Goal: Task Accomplishment & Management: Manage account settings

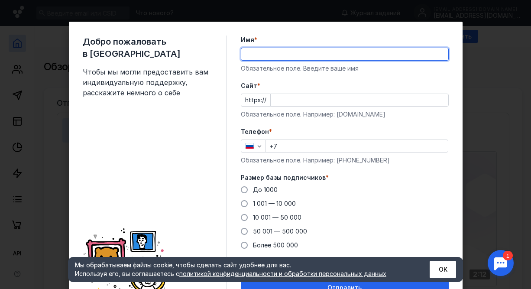
drag, startPoint x: 0, startPoint y: 0, endPoint x: 257, endPoint y: 53, distance: 262.5
click at [257, 53] on input "Имя *" at bounding box center [344, 54] width 207 height 12
type input "B"
type input "[PERSON_NAME]"
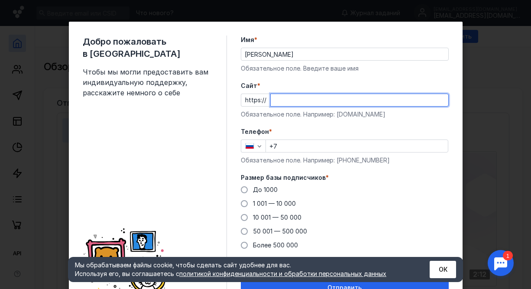
click at [280, 98] on input "Cайт *" at bounding box center [359, 100] width 177 height 12
type input "я"
type input "[DOMAIN_NAME]"
click at [286, 144] on input "+7" at bounding box center [357, 146] width 182 height 12
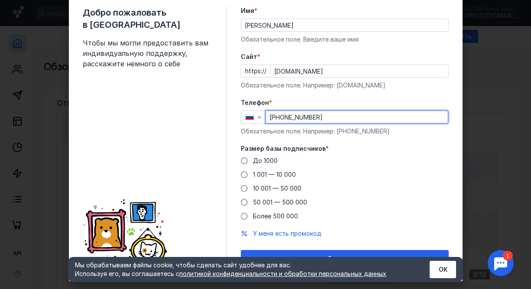
scroll to position [42, 0]
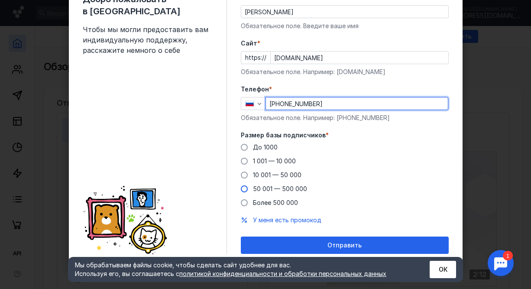
type input "[PHONE_NUMBER]"
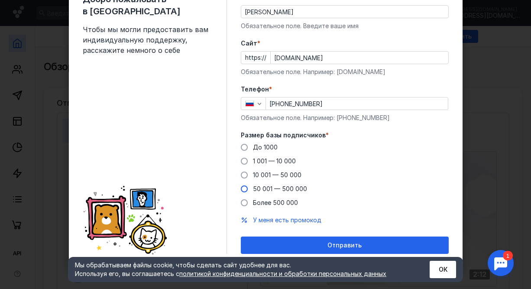
click at [242, 187] on span at bounding box center [244, 188] width 7 height 7
click at [0, 0] on input "50 001 — 500 000" at bounding box center [0, 0] width 0 height 0
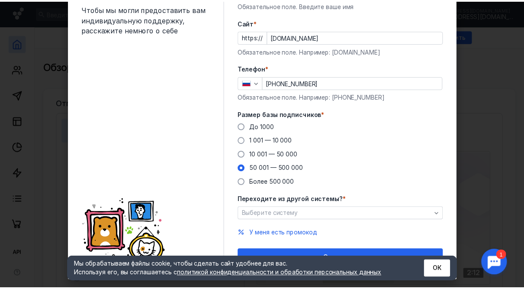
scroll to position [76, 0]
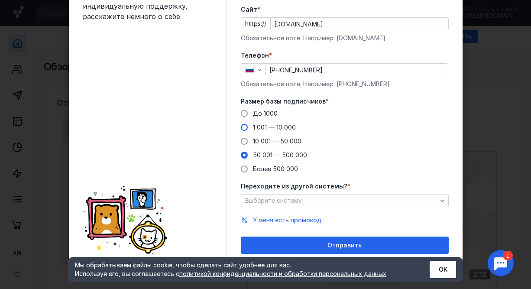
click at [241, 126] on span at bounding box center [244, 127] width 7 height 7
click at [0, 0] on input "1 001 — 10 000" at bounding box center [0, 0] width 0 height 0
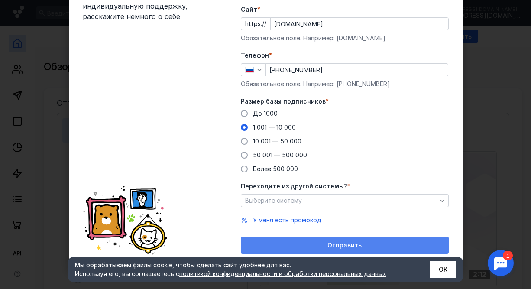
click at [281, 242] on div "Отправить" at bounding box center [344, 245] width 199 height 7
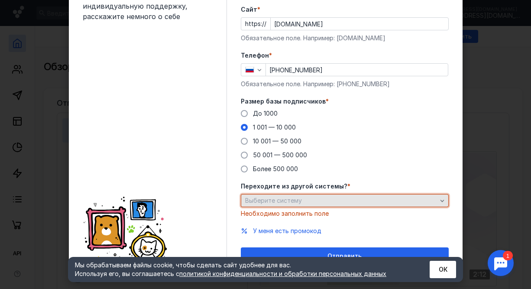
click at [269, 202] on span "Выберите систему" at bounding box center [273, 200] width 57 height 7
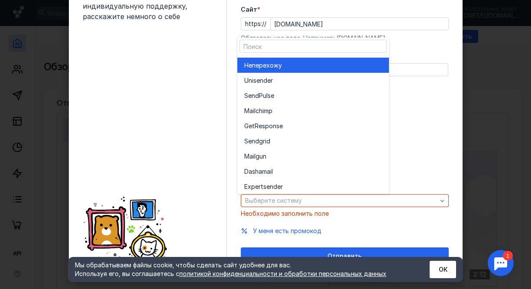
click at [273, 62] on span "перехожу" at bounding box center [267, 65] width 30 height 9
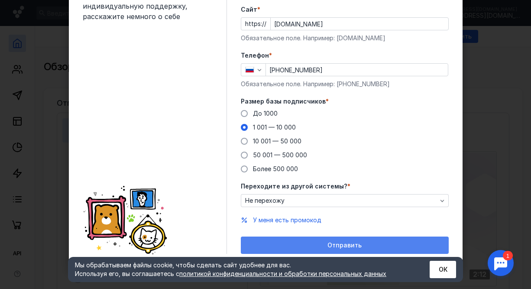
click at [302, 247] on div "Отправить" at bounding box center [344, 245] width 199 height 7
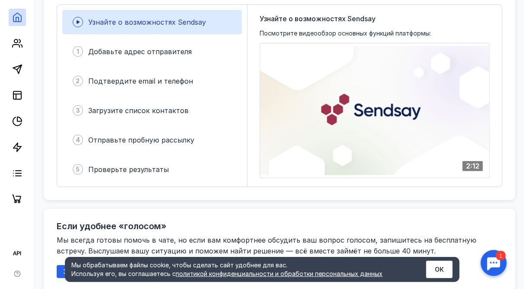
scroll to position [0, 0]
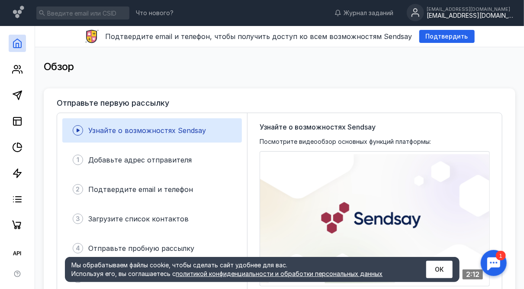
click at [472, 13] on div "[EMAIL_ADDRESS][DOMAIN_NAME]" at bounding box center [470, 15] width 87 height 7
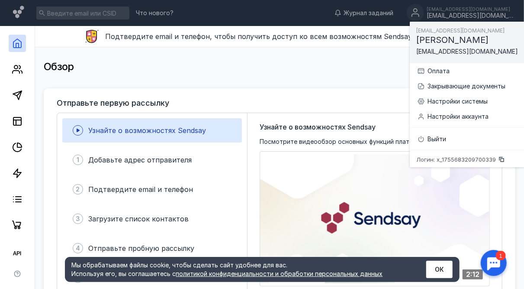
click at [233, 65] on div "Обзор" at bounding box center [280, 66] width 472 height 17
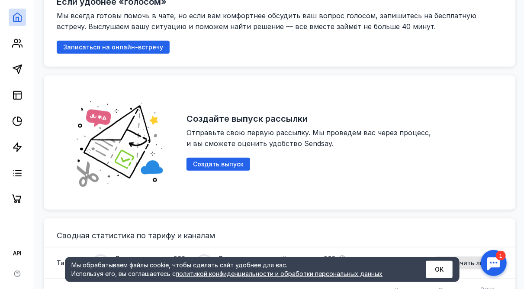
scroll to position [346, 0]
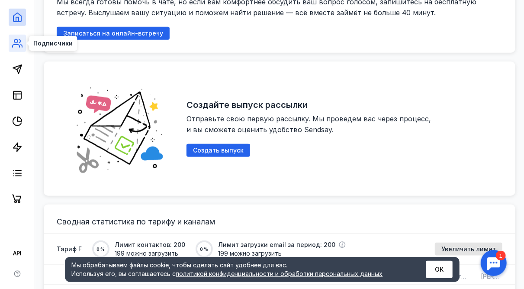
click at [16, 42] on icon at bounding box center [17, 43] width 10 height 10
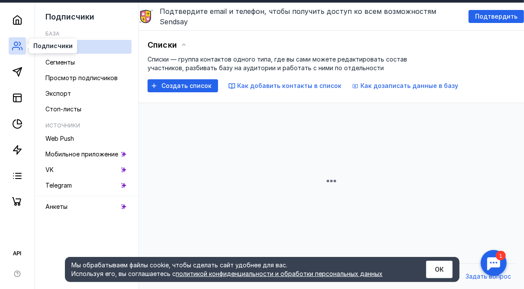
scroll to position [288, 0]
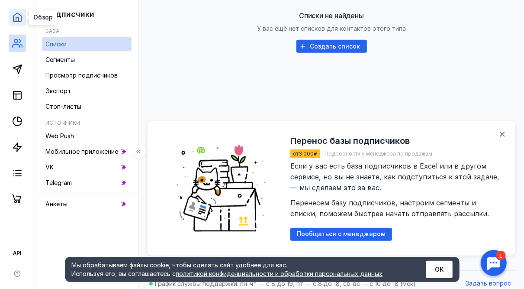
click at [13, 20] on icon at bounding box center [17, 17] width 8 height 9
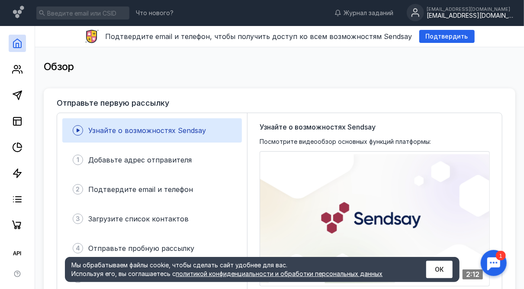
click at [474, 14] on div "[EMAIL_ADDRESS][DOMAIN_NAME]" at bounding box center [470, 15] width 87 height 7
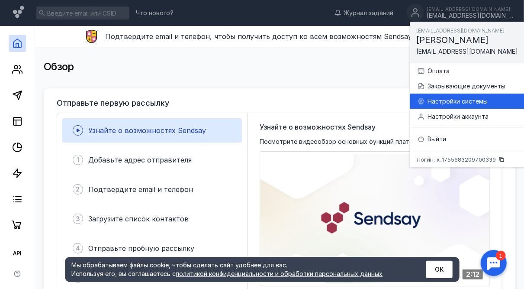
click at [455, 100] on div "Настройки системы" at bounding box center [473, 101] width 90 height 9
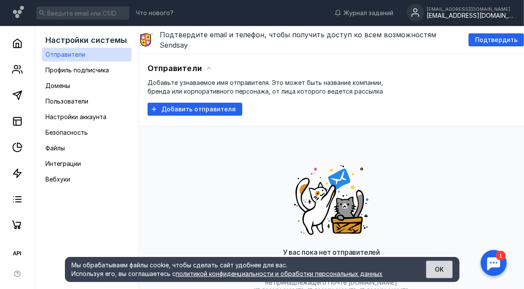
click at [447, 265] on button "ОК" at bounding box center [439, 269] width 26 height 17
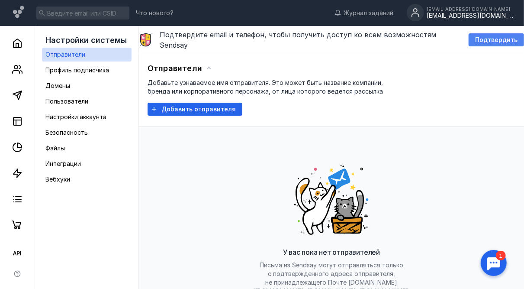
click at [494, 36] on span "Подтвердить" at bounding box center [496, 39] width 42 height 7
click at [465, 13] on div "[EMAIL_ADDRESS][DOMAIN_NAME]" at bounding box center [470, 15] width 87 height 7
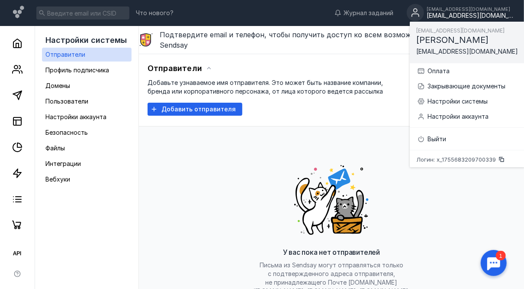
click at [254, 153] on div "У вас пока нет отправителей Письма из Sendsay могут отправляться только с подтв…" at bounding box center [332, 245] width 368 height 216
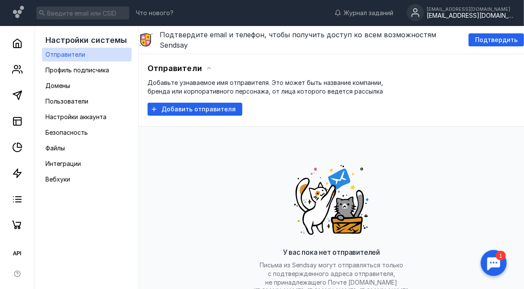
click at [490, 257] on div at bounding box center [493, 262] width 27 height 27
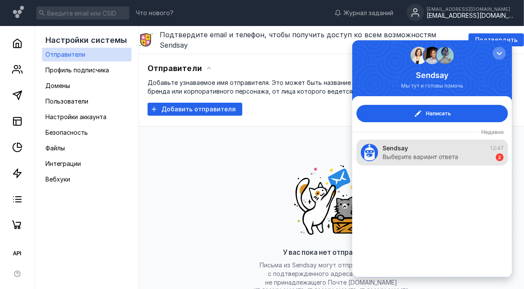
click at [430, 151] on div "Sendsay 12:47" at bounding box center [442, 147] width 121 height 9
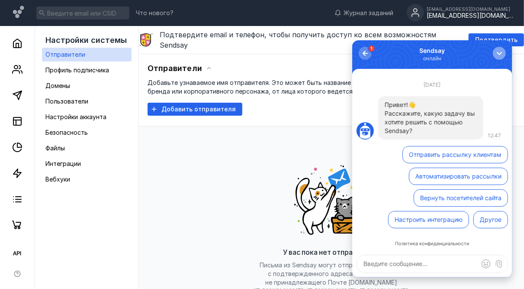
click at [497, 55] on div "button" at bounding box center [499, 52] width 9 height 9
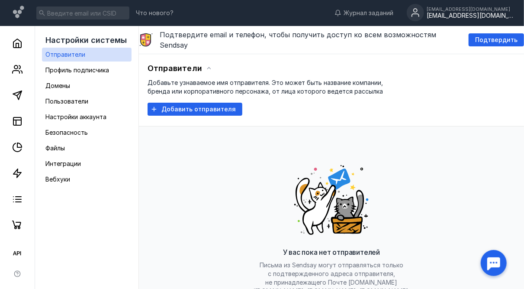
click at [222, 137] on div "У вас пока нет отправителей Письма из Sendsay могут отправляться только с подтв…" at bounding box center [332, 245] width 368 height 216
click at [491, 15] on div "[EMAIL_ADDRESS][DOMAIN_NAME]" at bounding box center [470, 15] width 87 height 7
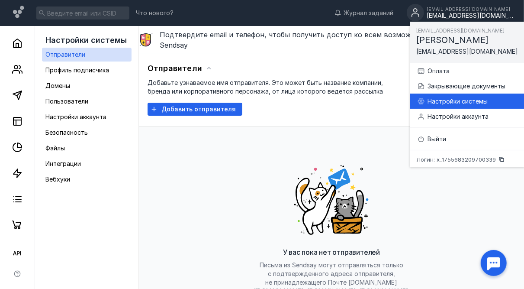
click at [445, 100] on div "Настройки системы" at bounding box center [473, 101] width 90 height 9
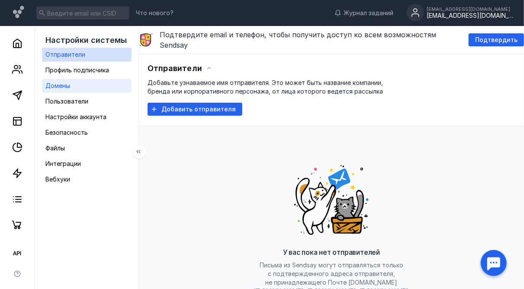
click at [64, 81] on div "Домены" at bounding box center [57, 86] width 25 height 10
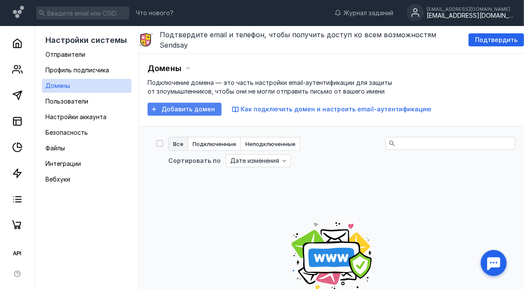
click at [198, 106] on span "Добавить домен" at bounding box center [188, 109] width 54 height 7
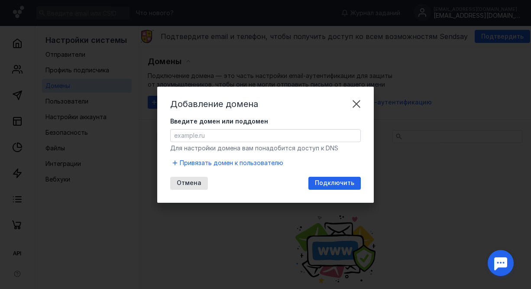
click at [241, 132] on input "Введите домен или поддомен" at bounding box center [266, 135] width 190 height 12
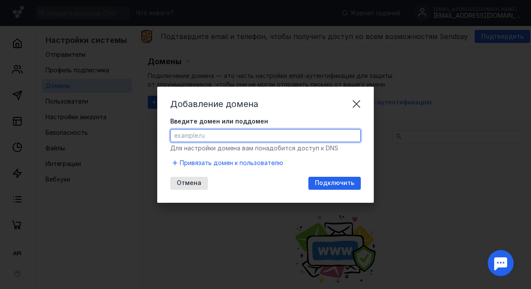
paste input "[DOMAIN_NAME]"
type input "[DOMAIN_NAME]"
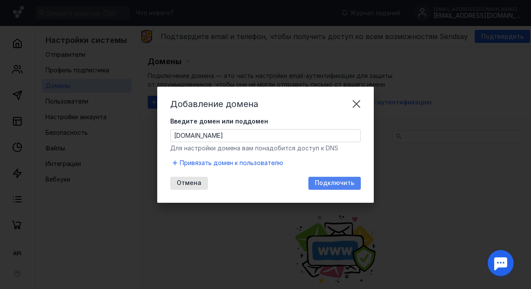
click at [342, 184] on span "Подключить" at bounding box center [334, 182] width 39 height 7
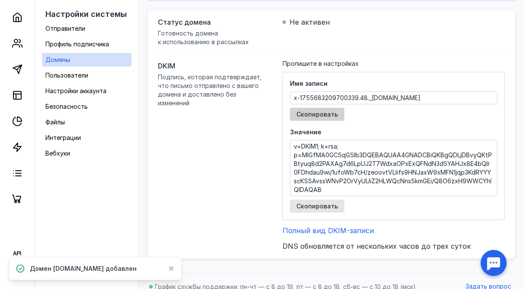
scroll to position [137, 0]
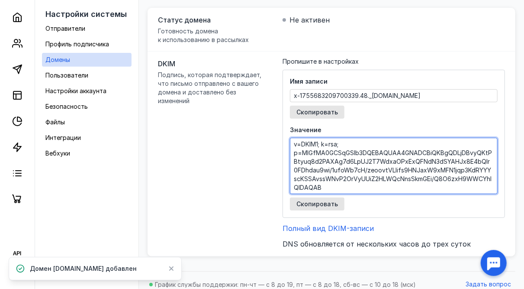
drag, startPoint x: 328, startPoint y: 181, endPoint x: 270, endPoint y: 136, distance: 72.8
click at [270, 136] on div "DKIM Подпись, которая подтверждает, что письмо отправлено с вашего домена и дос…" at bounding box center [332, 154] width 368 height 205
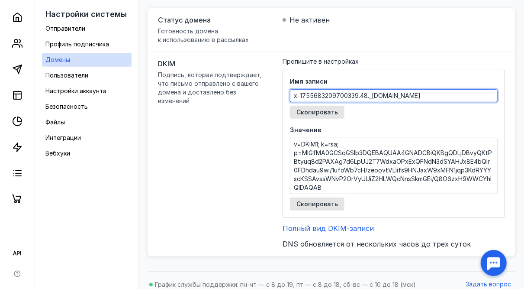
drag, startPoint x: 401, startPoint y: 87, endPoint x: 264, endPoint y: 88, distance: 137.7
click at [264, 88] on div "DKIM Подпись, которая подтверждает, что письмо отправлено с вашего домена и дос…" at bounding box center [332, 154] width 368 height 205
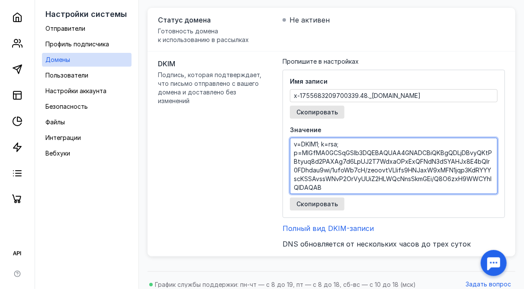
drag, startPoint x: 328, startPoint y: 181, endPoint x: 265, endPoint y: 131, distance: 80.7
click at [265, 131] on div "DKIM Подпись, которая подтверждает, что письмо отправлено с вашего домена и дос…" at bounding box center [332, 154] width 368 height 205
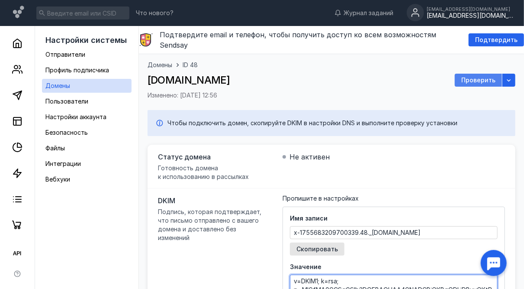
click at [479, 77] on span "Проверить" at bounding box center [478, 80] width 34 height 7
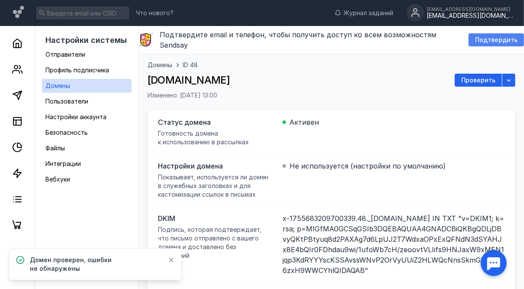
click at [490, 36] on span "Подтвердить" at bounding box center [496, 39] width 42 height 7
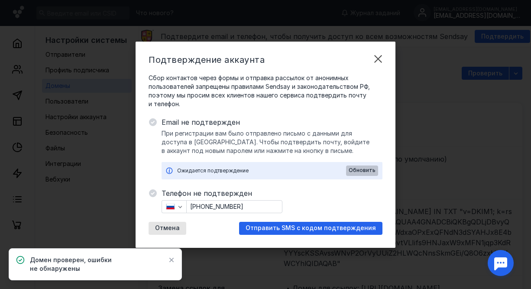
click at [356, 169] on span "Обновить" at bounding box center [361, 170] width 27 height 6
